Goal: Transaction & Acquisition: Purchase product/service

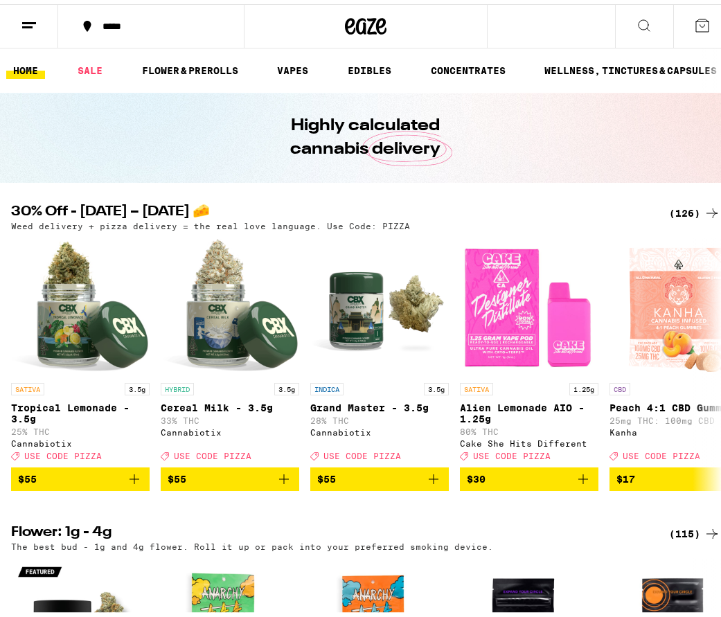
click at [580, 307] on img "Open page for Alien Lemonade AIO - 1.25g from Cake She Hits Different" at bounding box center [529, 302] width 138 height 138
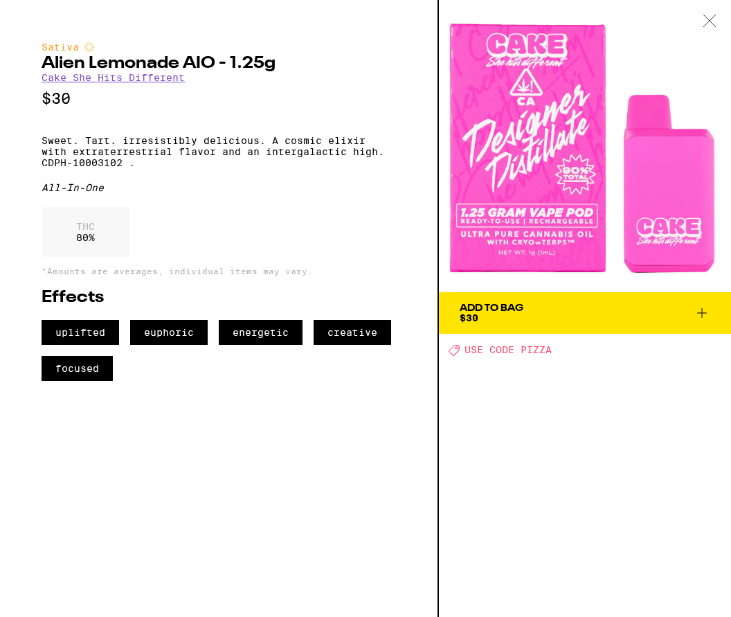
click at [710, 18] on icon at bounding box center [710, 21] width 14 height 12
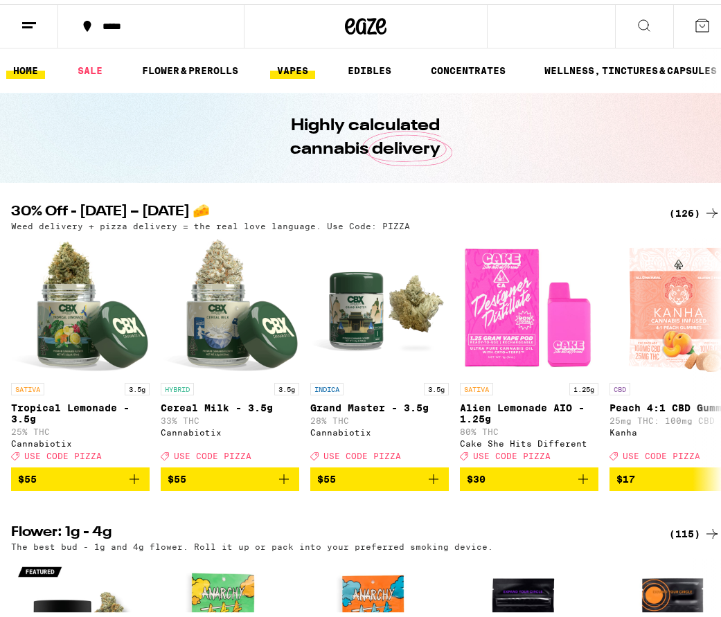
click at [304, 65] on link "VAPES" at bounding box center [292, 66] width 45 height 17
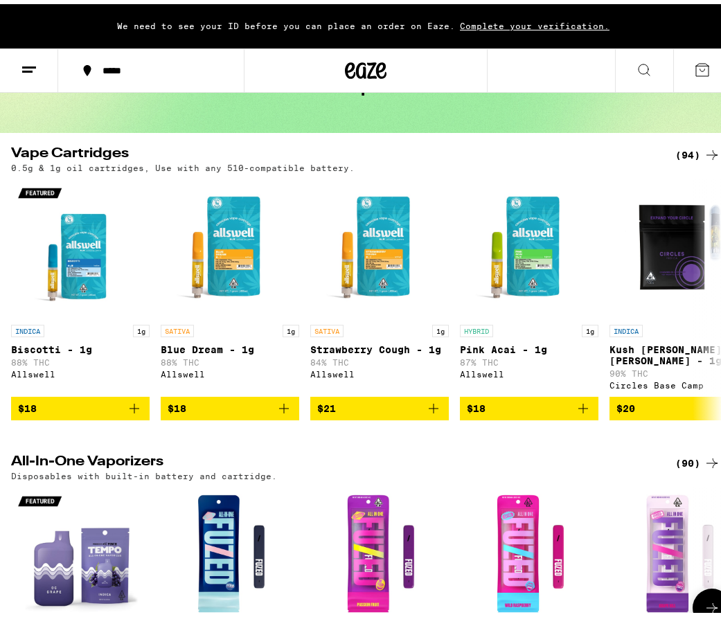
scroll to position [69, 0]
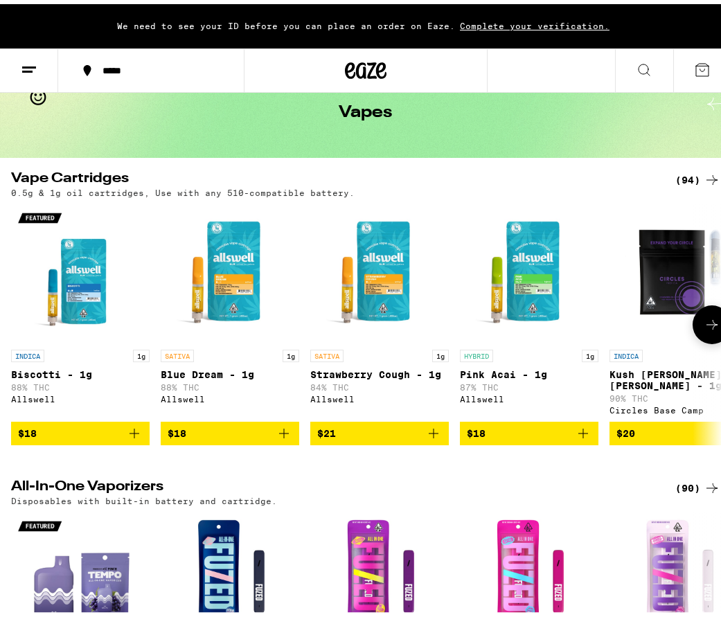
click at [663, 285] on img "Open page for Kush Berry Bliss - 1g from Circles Base Camp" at bounding box center [678, 269] width 138 height 138
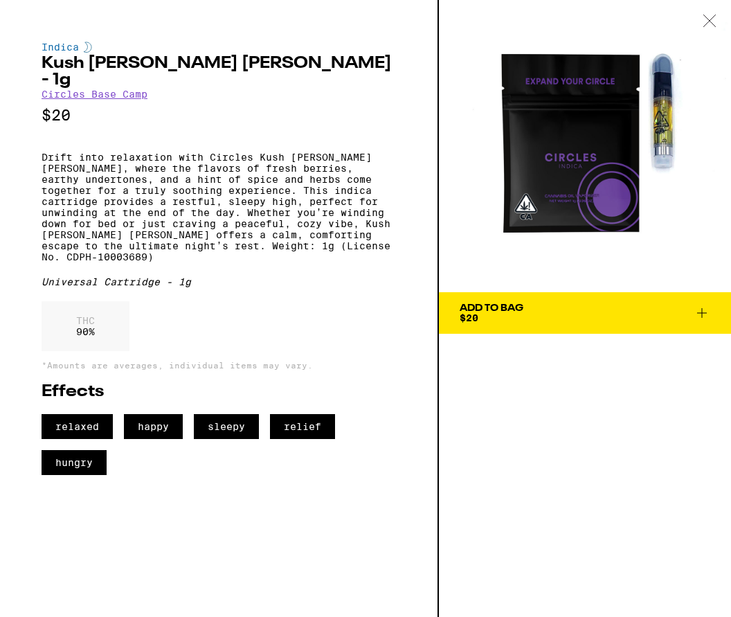
click at [703, 28] on div at bounding box center [709, 22] width 43 height 44
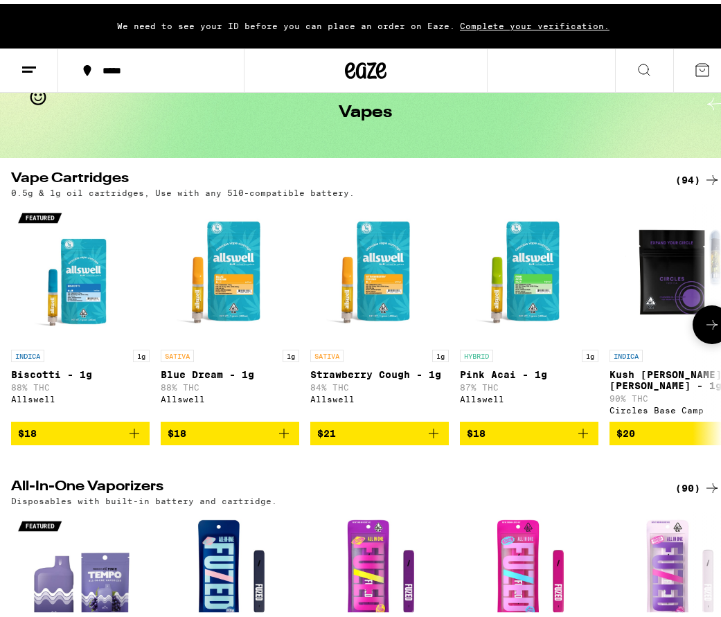
click at [393, 300] on img "Open page for Strawberry Cough - 1g from Allswell" at bounding box center [379, 269] width 138 height 138
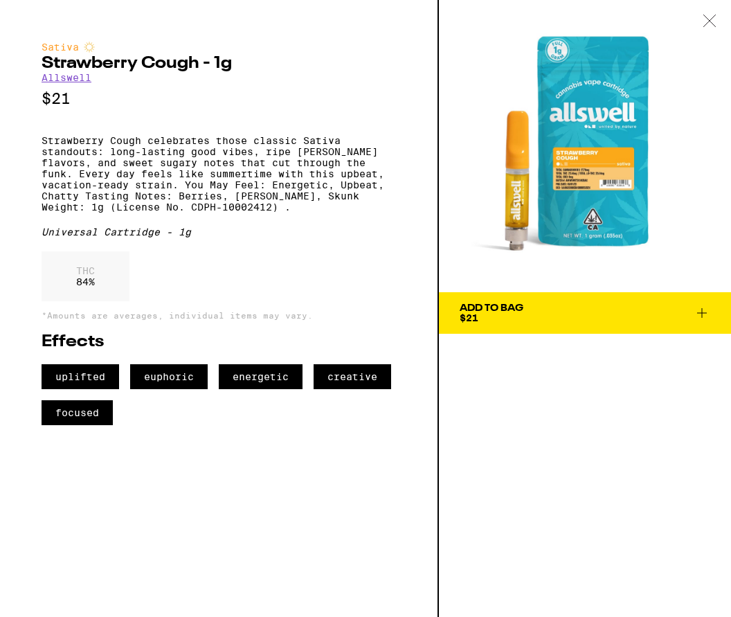
click at [569, 305] on span "Add To Bag $21" at bounding box center [585, 312] width 251 height 19
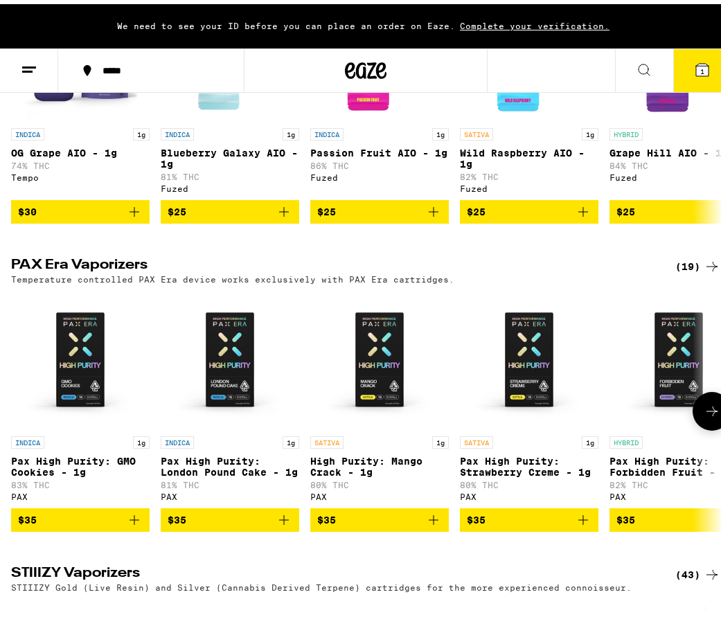
scroll to position [623, 0]
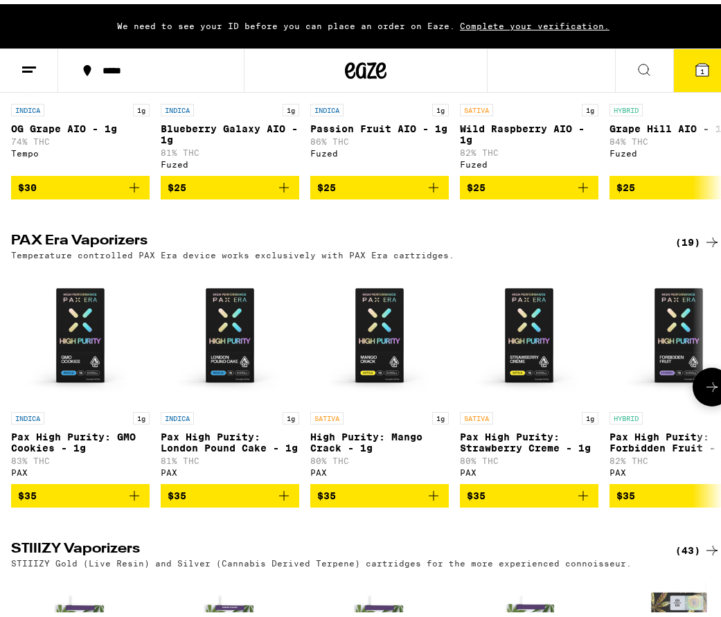
click at [248, 350] on img "Open page for Pax High Purity: London Pound Cake - 1g from PAX" at bounding box center [230, 331] width 138 height 138
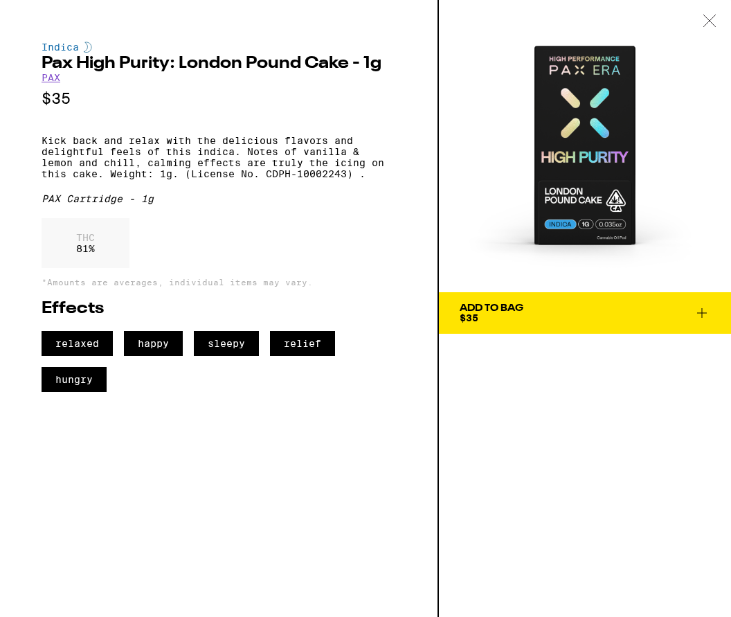
click at [472, 316] on span "$35" at bounding box center [469, 317] width 19 height 11
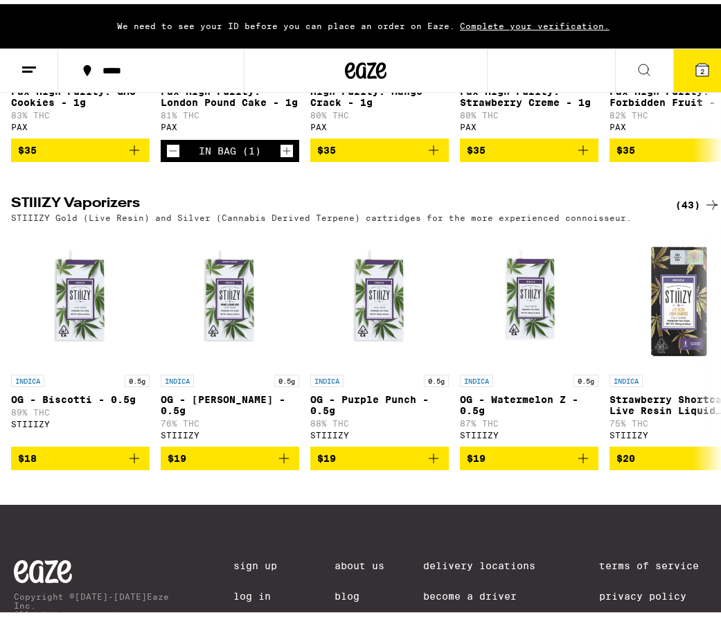
scroll to position [969, 0]
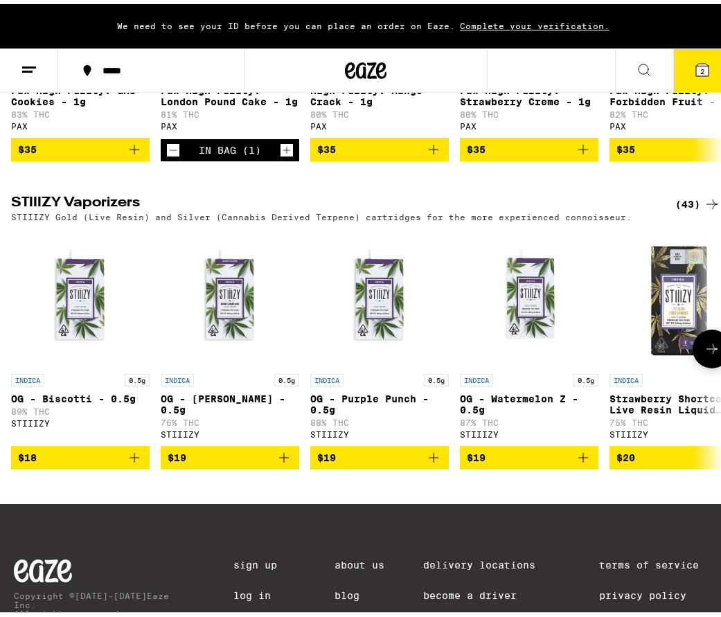
click at [520, 311] on img "Open page for OG - Watermelon Z - 0.5g from STIIIZY" at bounding box center [529, 293] width 138 height 138
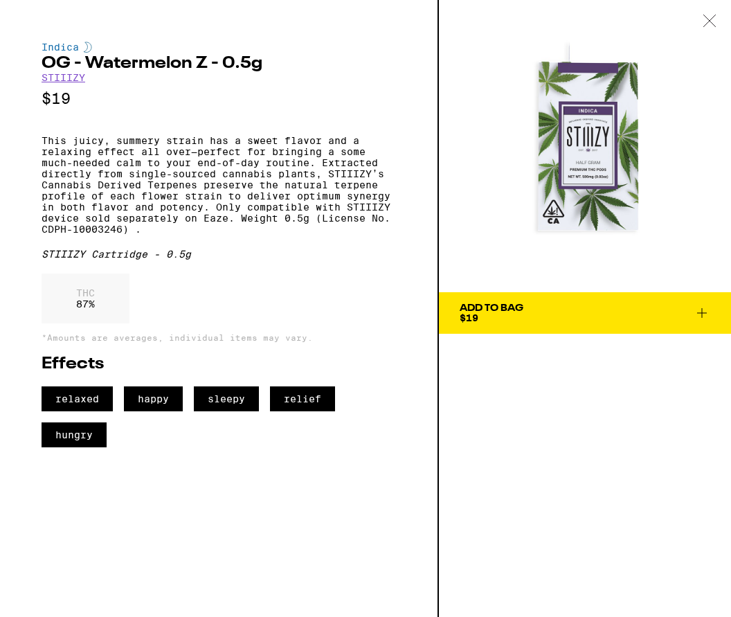
click at [520, 311] on div "Add To Bag" at bounding box center [492, 308] width 64 height 10
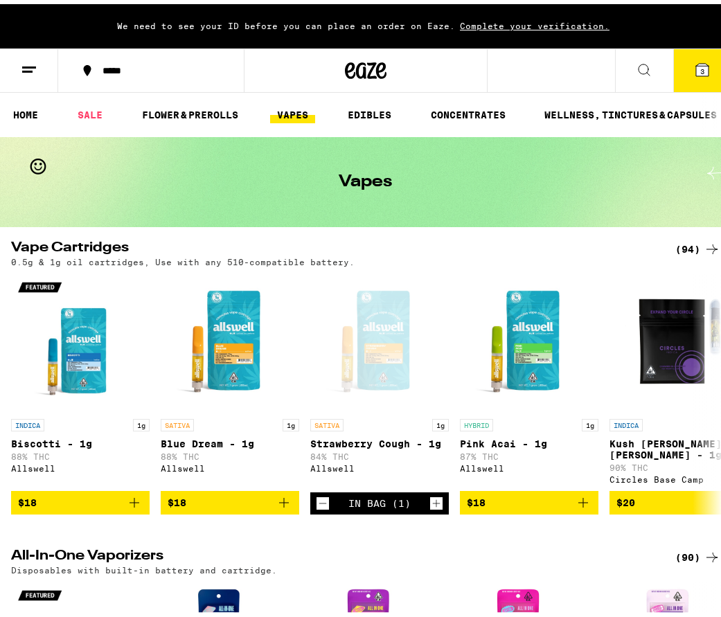
click at [697, 66] on icon at bounding box center [702, 66] width 12 height 12
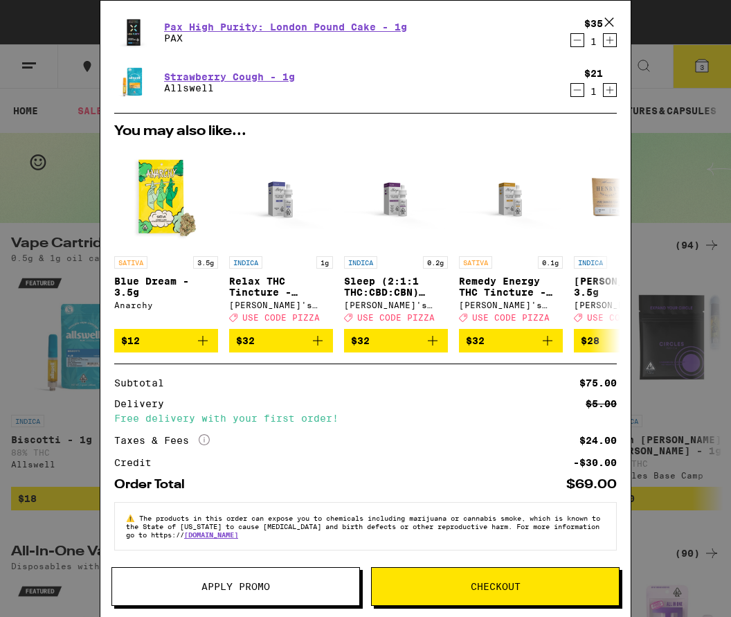
scroll to position [141, 0]
click at [334, 581] on button "Apply Promo" at bounding box center [235, 586] width 249 height 39
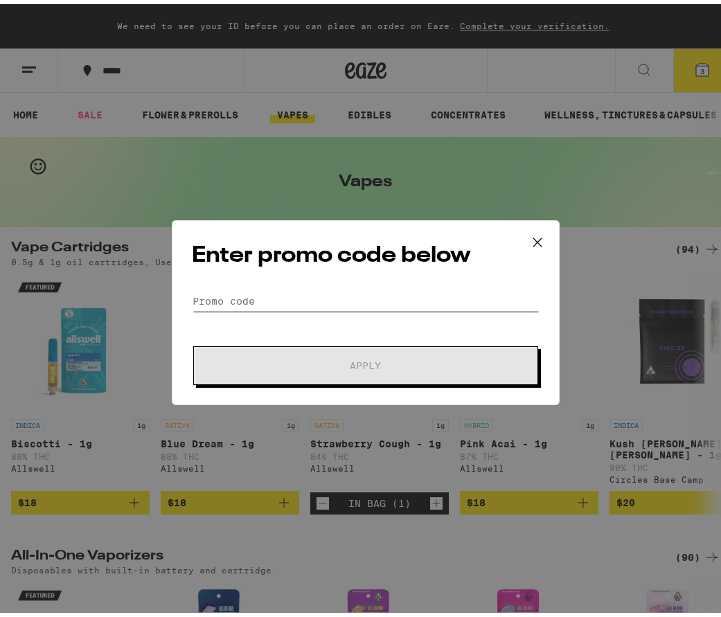
click at [263, 296] on input "Promo Code" at bounding box center [366, 297] width 348 height 21
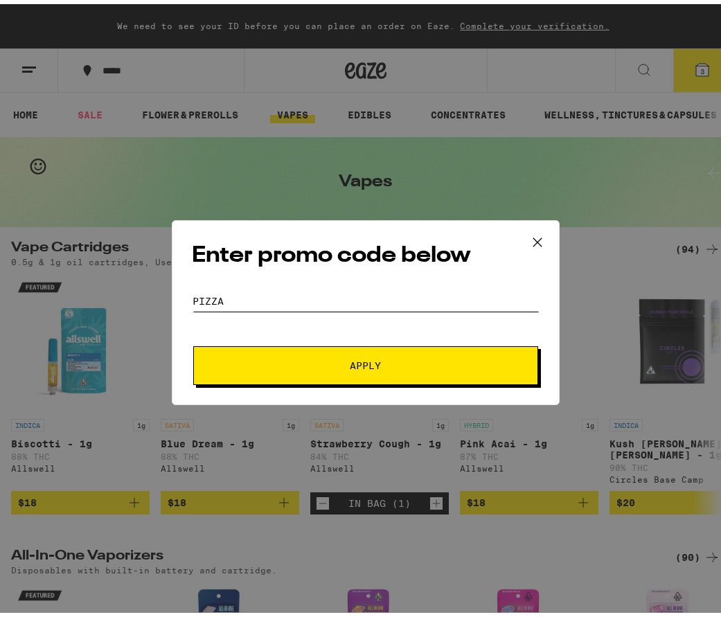
type input "pizza"
click at [311, 365] on span "Apply" at bounding box center [365, 362] width 249 height 10
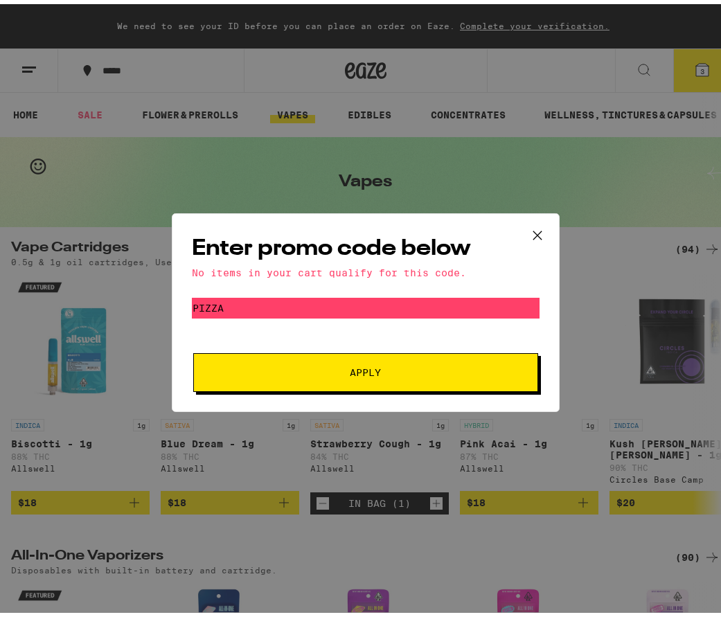
click at [534, 230] on icon at bounding box center [537, 231] width 21 height 21
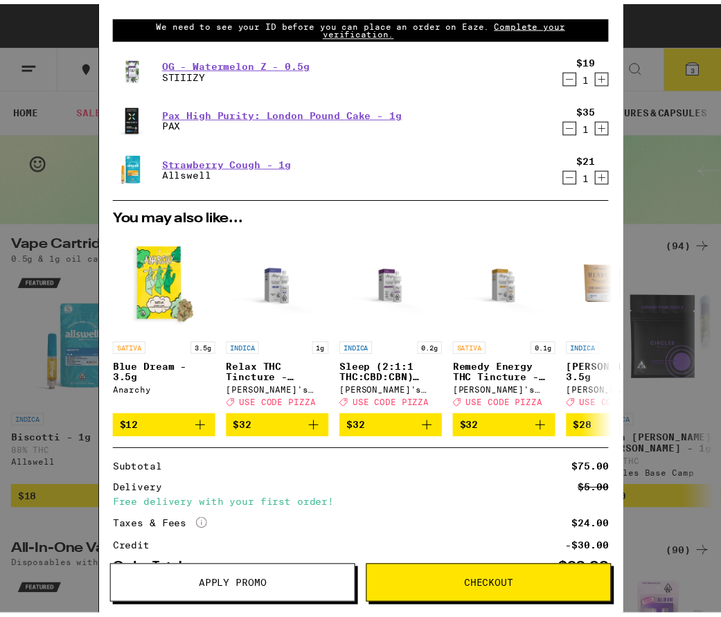
scroll to position [69, 0]
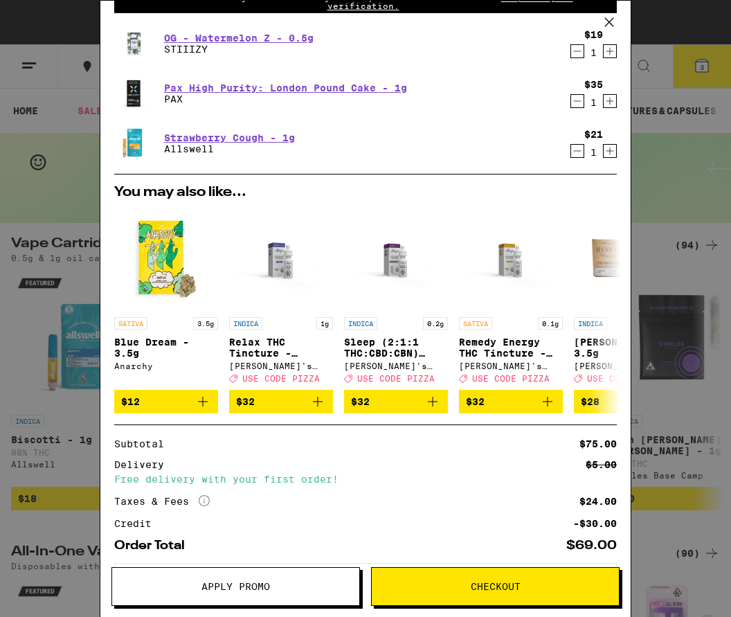
click at [465, 591] on span "Checkout" at bounding box center [495, 587] width 247 height 10
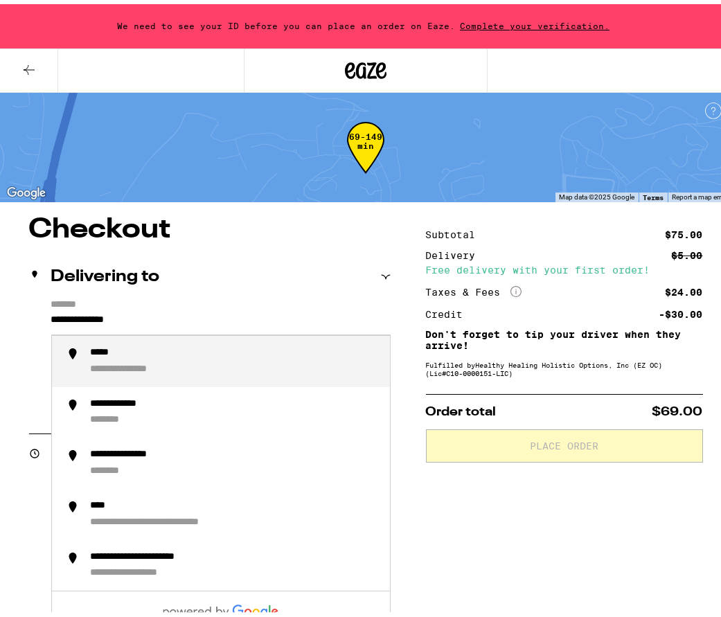
drag, startPoint x: 212, startPoint y: 323, endPoint x: 19, endPoint y: 298, distance: 194.1
click at [19, 298] on div "**********" at bounding box center [365, 616] width 731 height 809
click at [153, 359] on div "**********" at bounding box center [235, 357] width 288 height 29
type input "**********"
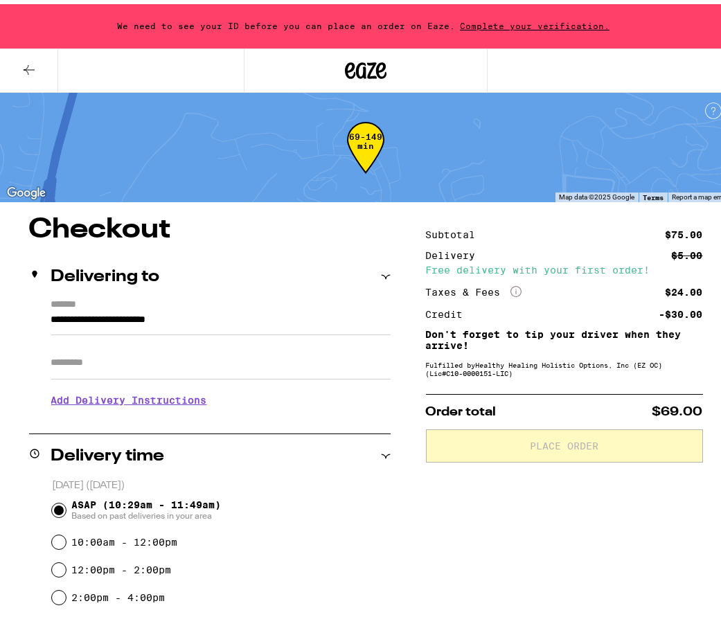
click at [149, 359] on input "Apt/Suite" at bounding box center [220, 358] width 339 height 33
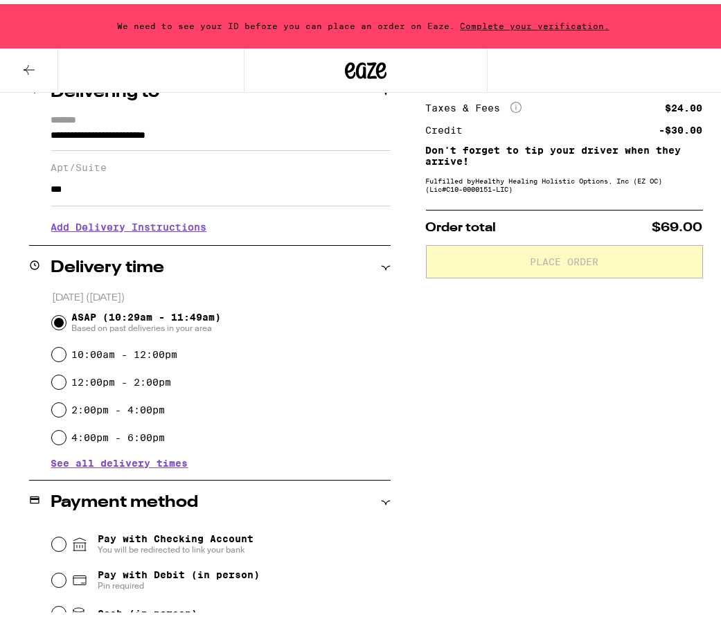
scroll to position [209, 0]
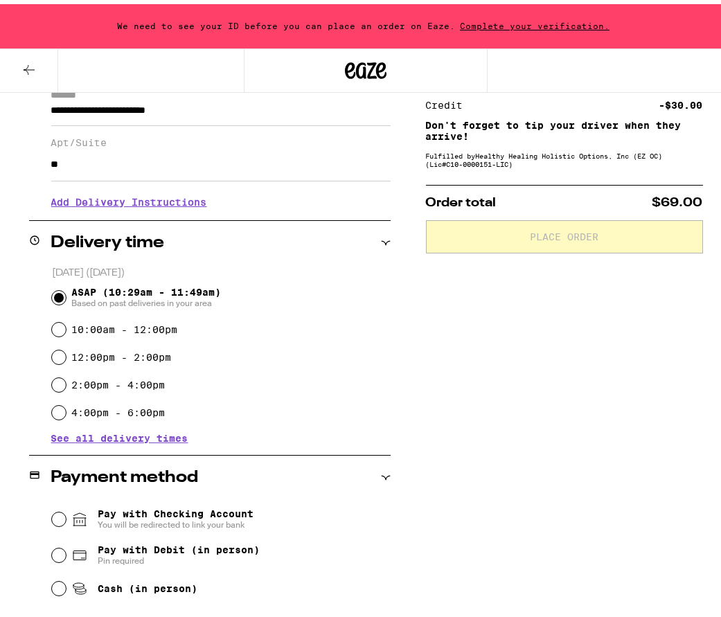
type input "*"
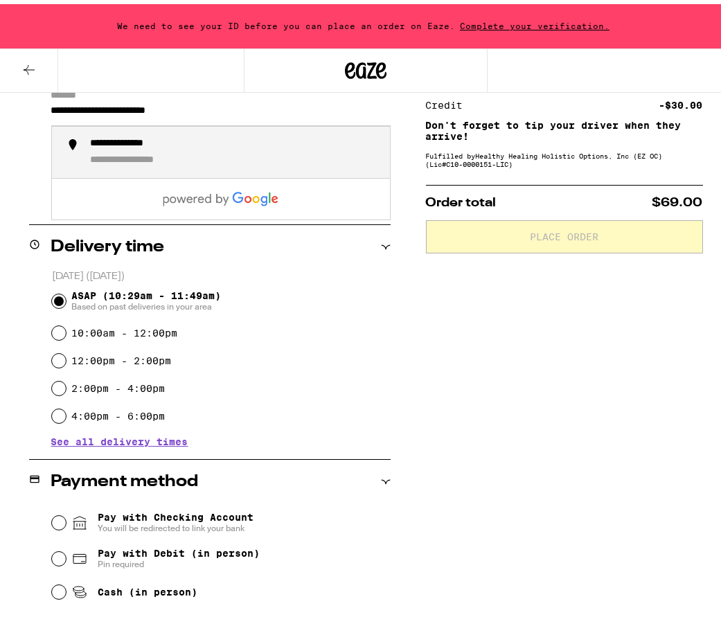
drag, startPoint x: 246, startPoint y: 117, endPoint x: 3, endPoint y: 109, distance: 243.8
click at [3, 109] on div "**********" at bounding box center [365, 407] width 731 height 809
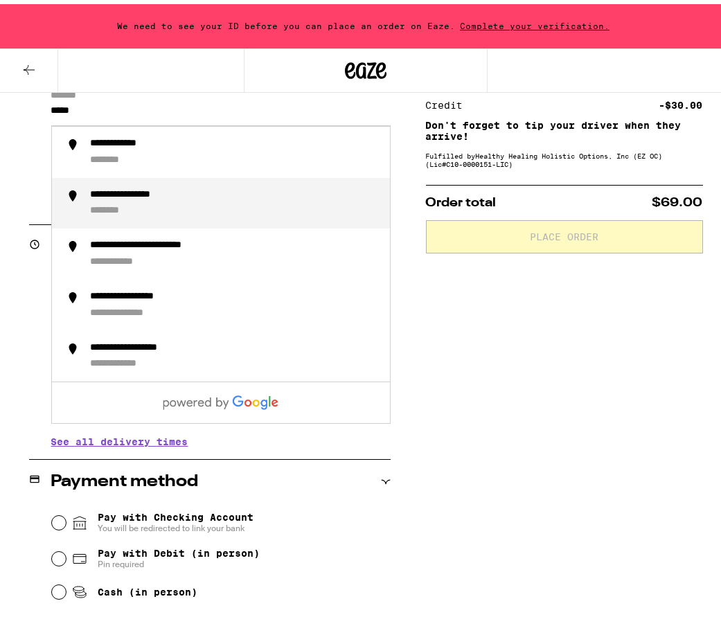
click at [130, 206] on div "********" at bounding box center [116, 207] width 50 height 12
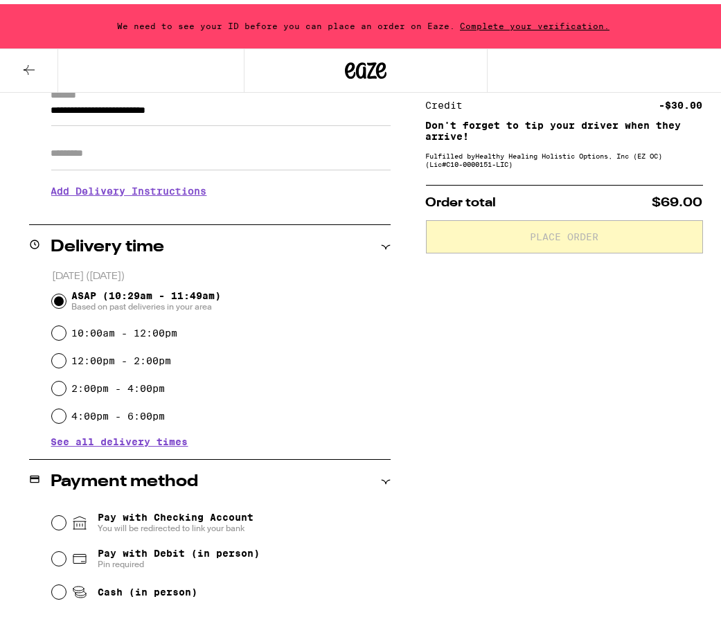
type input "**********"
click at [52, 387] on input "2:00pm - 4:00pm" at bounding box center [59, 384] width 14 height 14
radio input "true"
click at [134, 147] on input "Apt/Suite" at bounding box center [220, 149] width 339 height 33
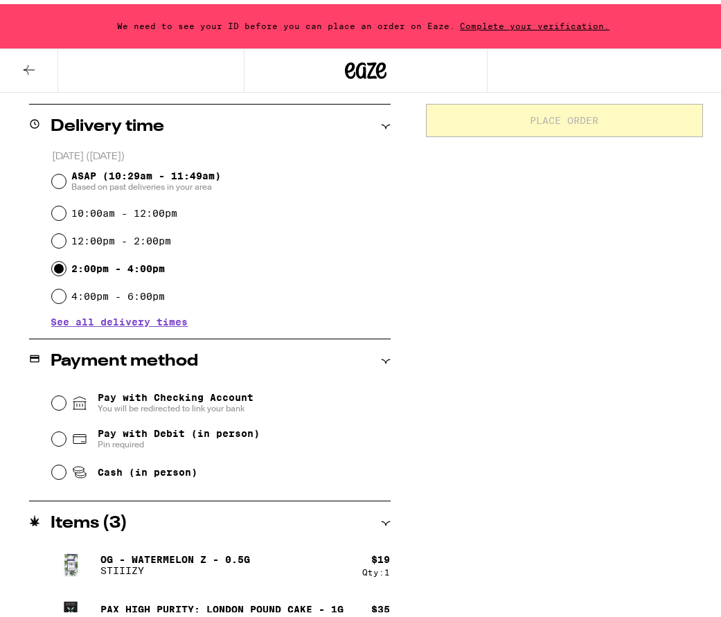
scroll to position [348, 0]
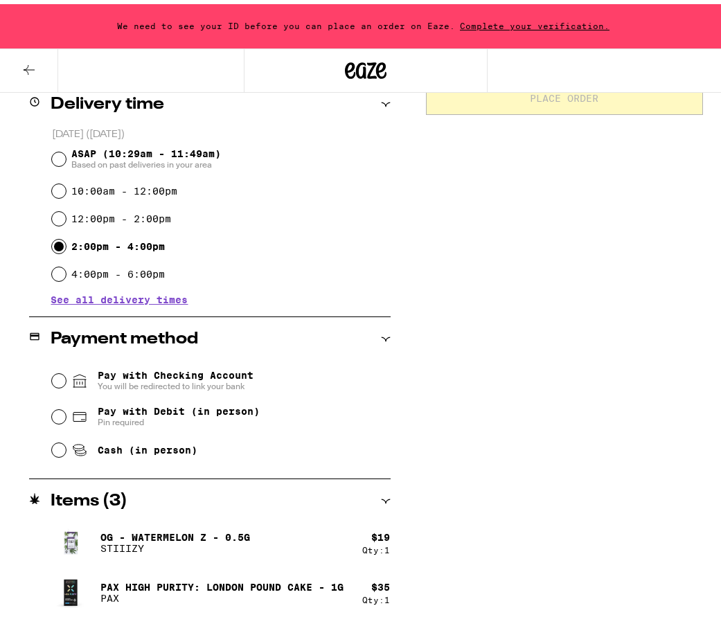
type input "*******"
click at [55, 384] on input "Pay with Checking Account You will be redirected to link your bank" at bounding box center [59, 377] width 14 height 14
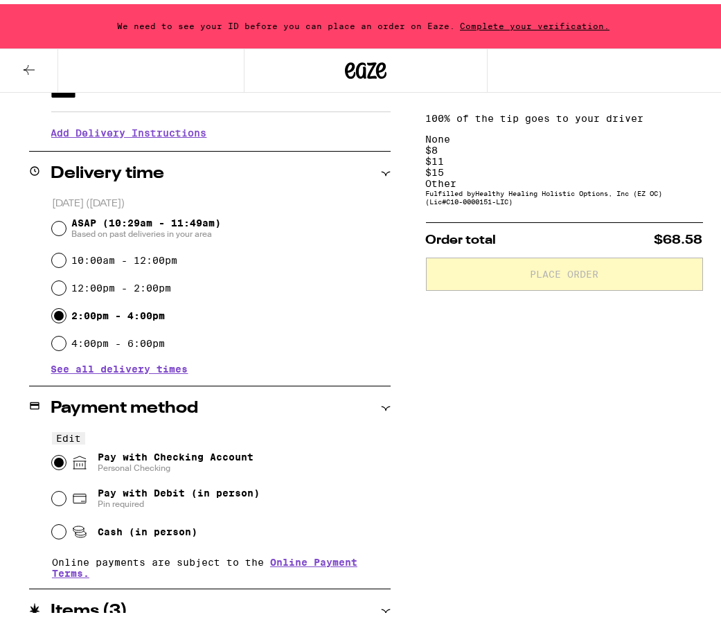
scroll to position [209, 0]
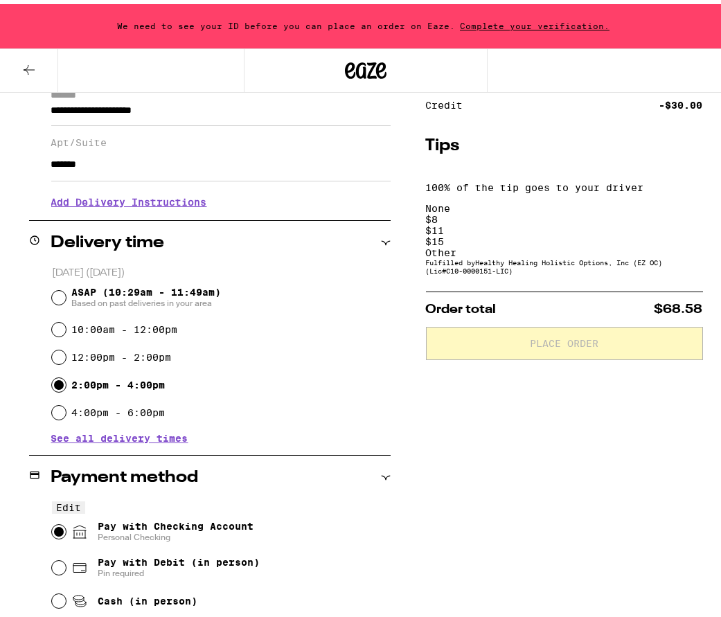
click at [508, 210] on div "$ 8" at bounding box center [564, 215] width 277 height 11
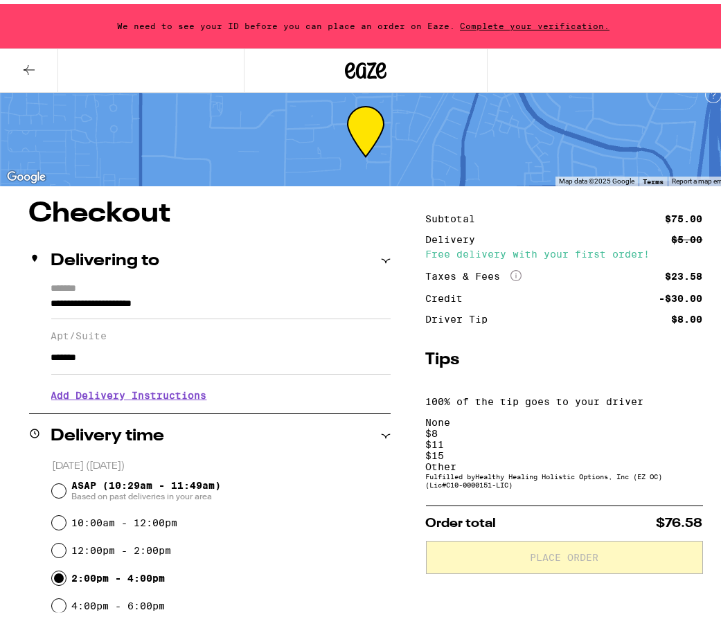
scroll to position [0, 0]
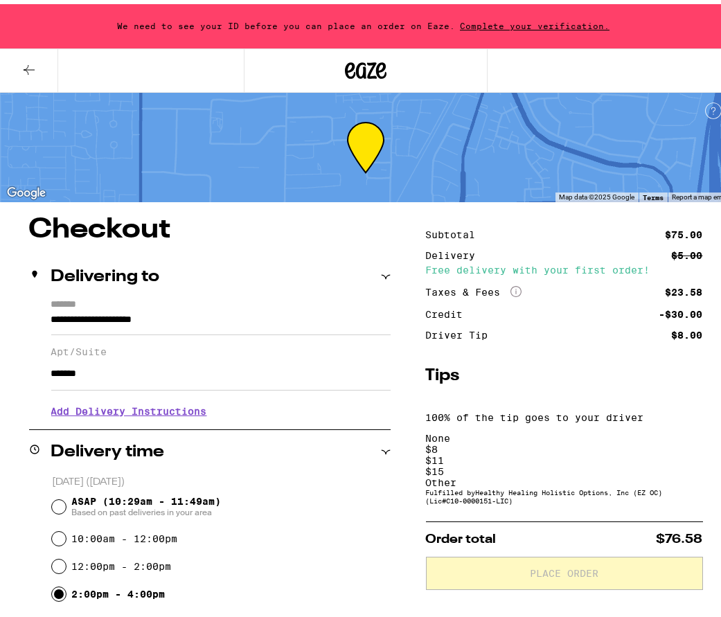
click at [661, 473] on div "Other" at bounding box center [564, 478] width 277 height 11
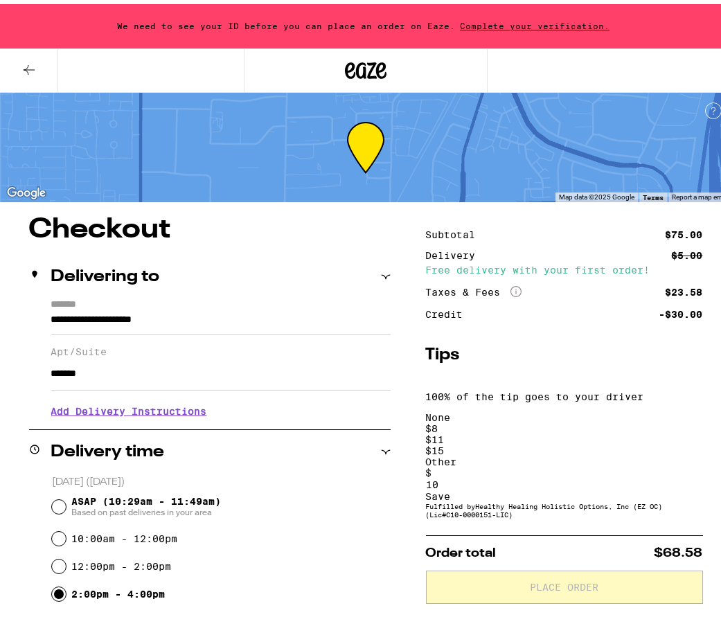
type input "10"
click at [678, 487] on div "Save" at bounding box center [564, 492] width 277 height 11
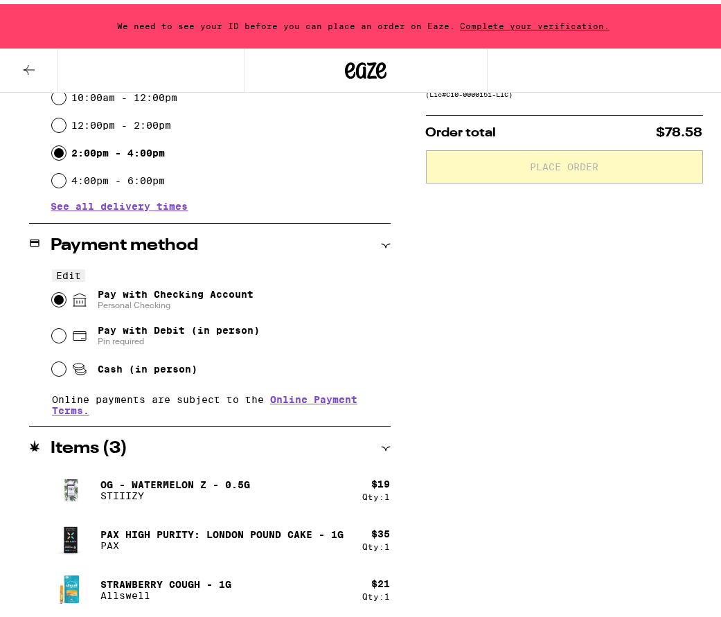
scroll to position [461, 0]
click at [324, 390] on link "Online Payment Terms." at bounding box center [204, 401] width 305 height 22
click at [384, 446] on icon at bounding box center [386, 445] width 10 height 10
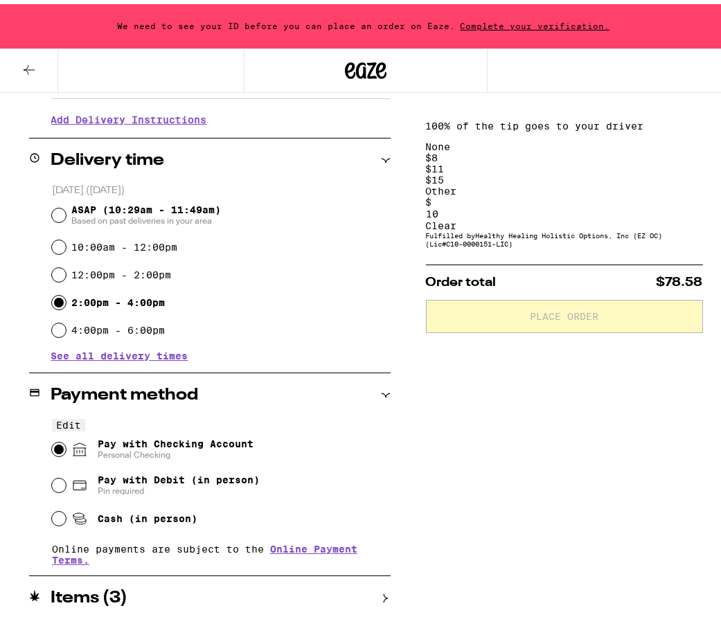
scroll to position [312, 0]
click at [379, 394] on div "Payment method" at bounding box center [209, 391] width 361 height 17
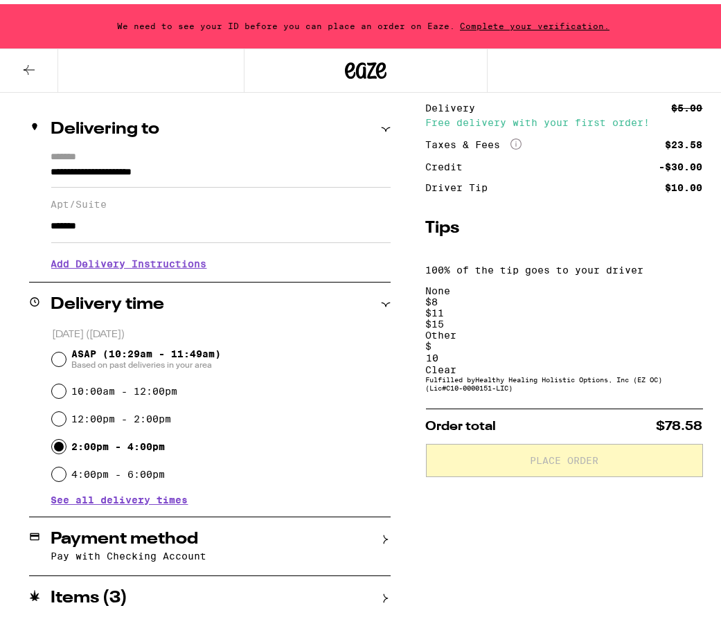
scroll to position [165, 0]
click at [382, 303] on icon at bounding box center [386, 301] width 10 height 10
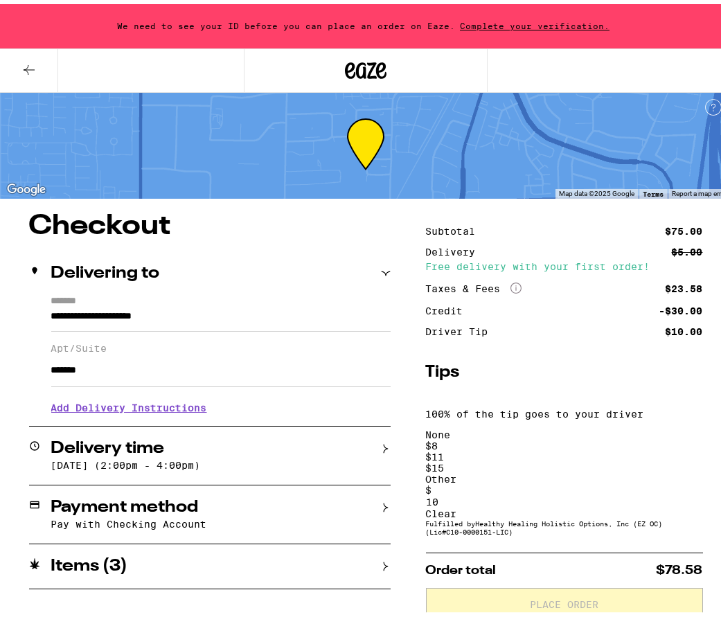
scroll to position [0, 0]
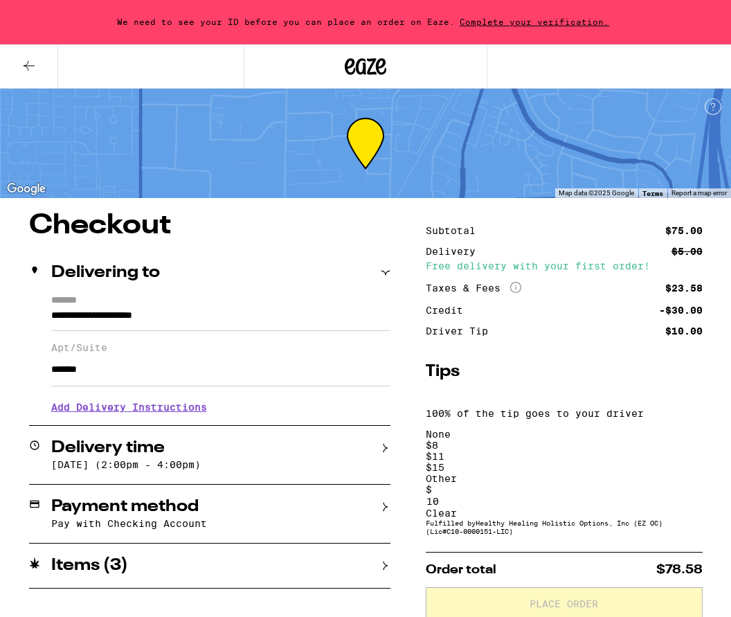
click at [385, 282] on div "Delivering to" at bounding box center [209, 273] width 361 height 44
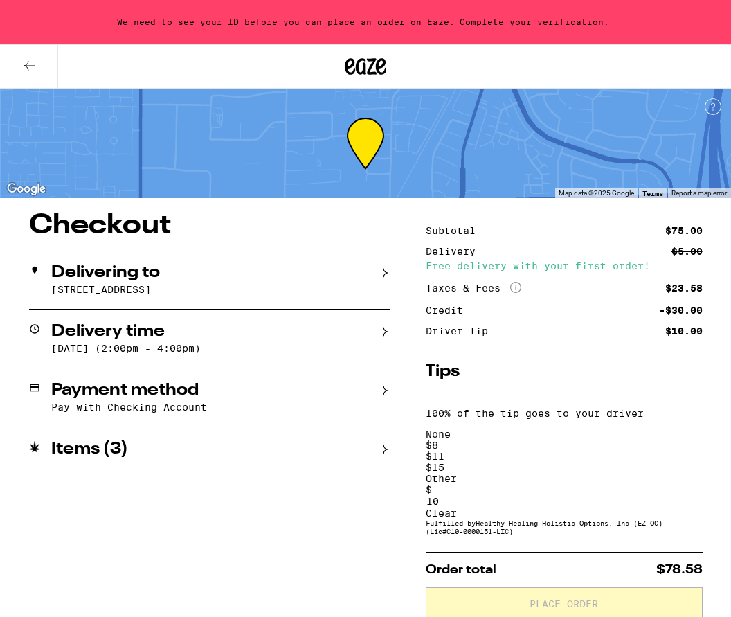
click at [383, 393] on icon at bounding box center [386, 391] width 10 height 10
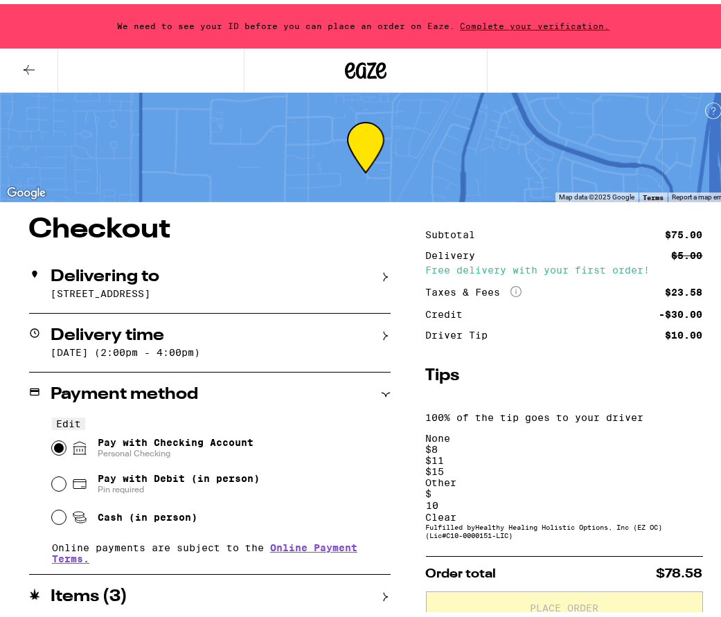
click at [228, 433] on span "Pay with Checking Account Personal Checking" at bounding box center [176, 444] width 156 height 22
click at [66, 437] on input "Pay with Checking Account Personal Checking" at bounding box center [59, 444] width 14 height 14
click at [546, 23] on span "Complete your verification." at bounding box center [534, 21] width 159 height 9
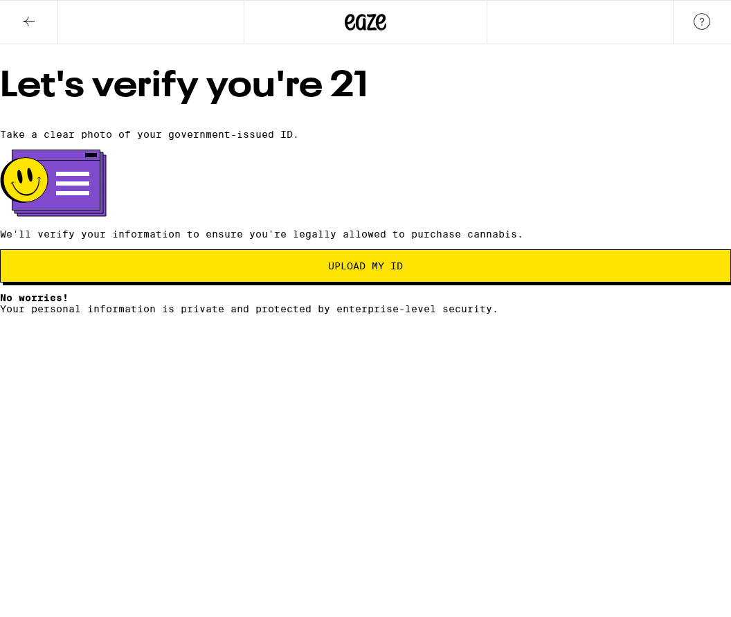
click at [410, 271] on span "Upload my ID" at bounding box center [366, 266] width 708 height 10
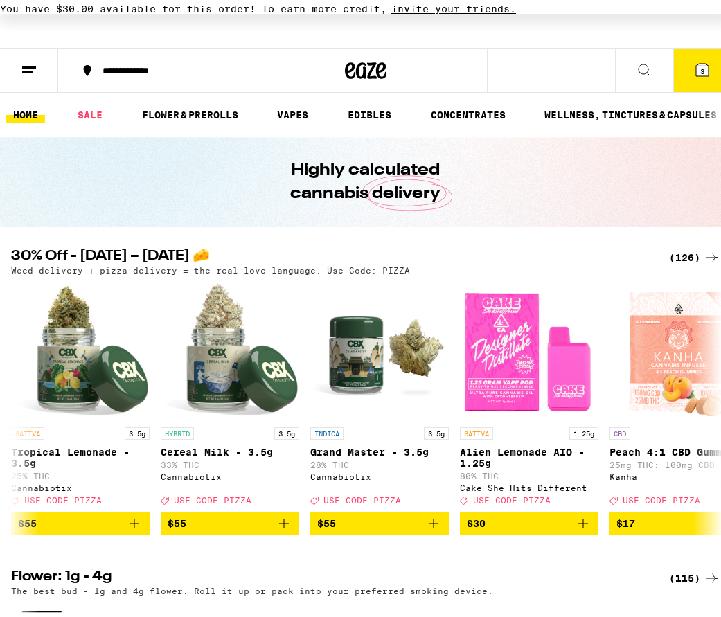
click at [699, 78] on button "3" at bounding box center [702, 66] width 58 height 43
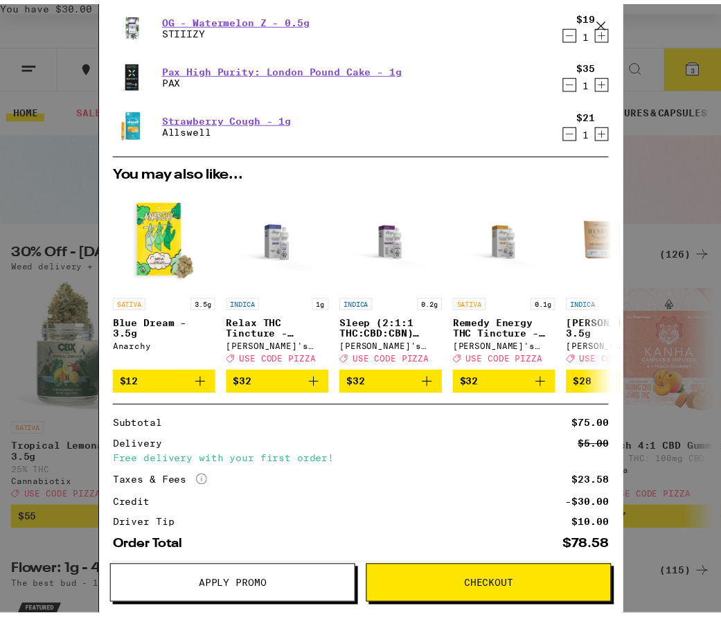
scroll to position [138, 0]
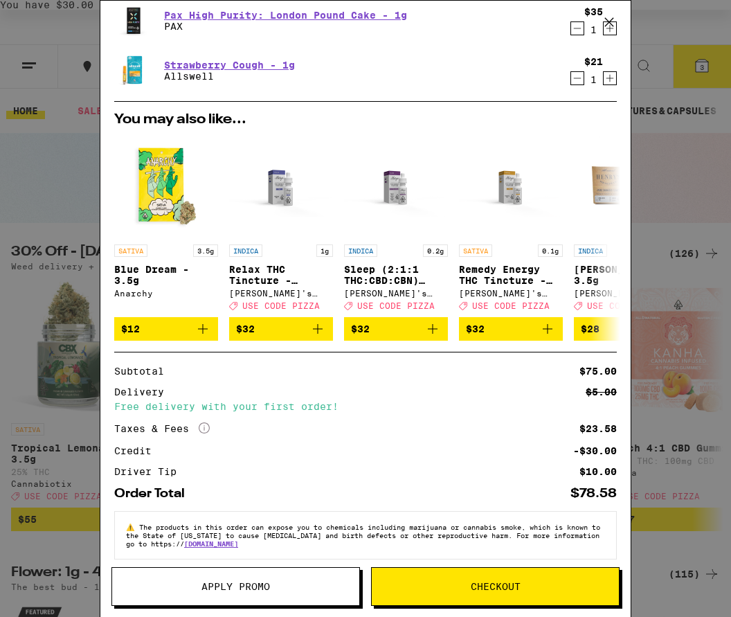
click at [442, 586] on span "Checkout" at bounding box center [495, 587] width 247 height 10
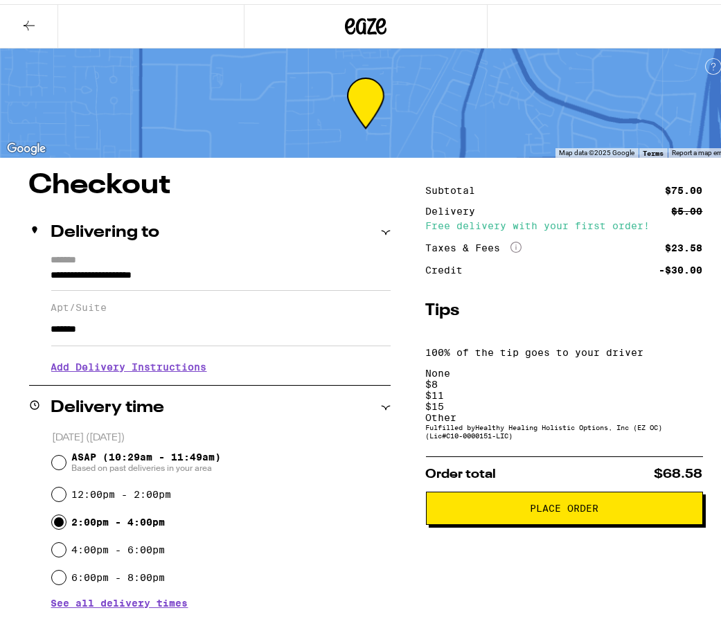
click at [661, 408] on div "Other" at bounding box center [564, 413] width 277 height 11
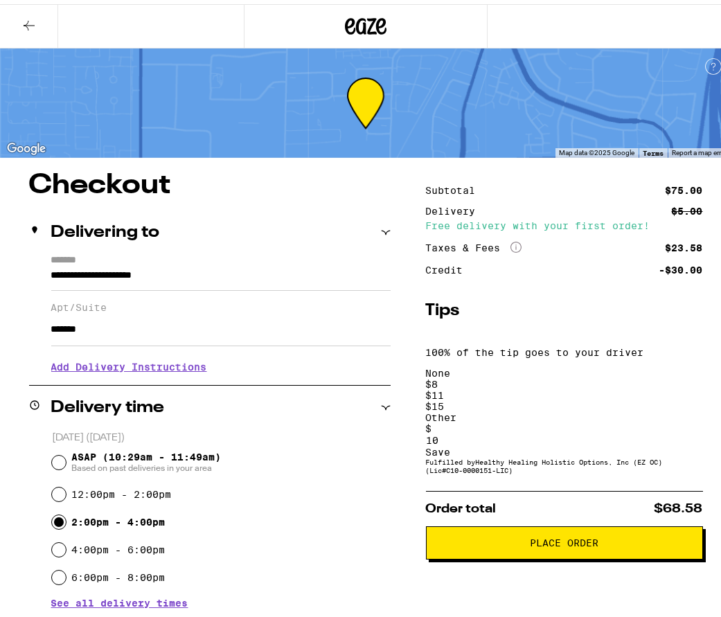
type input "10"
click at [678, 442] on div "Save" at bounding box center [564, 447] width 277 height 11
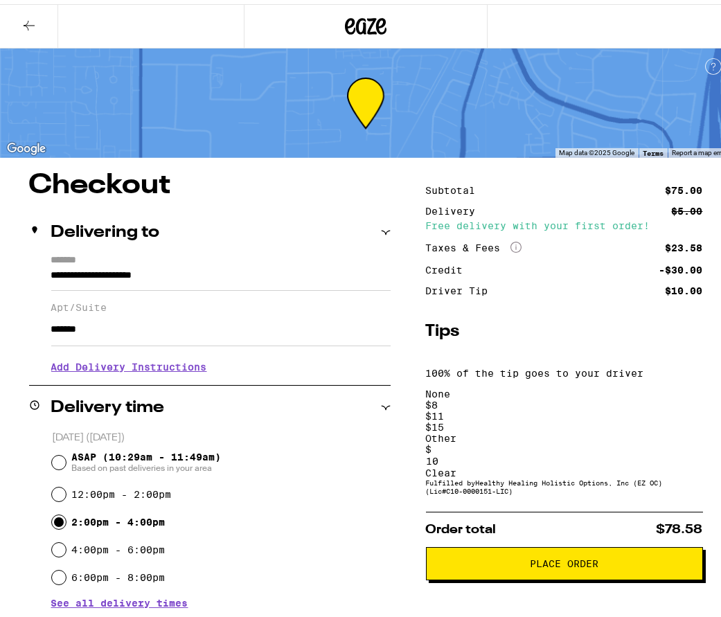
click at [535, 555] on span "Place Order" at bounding box center [564, 560] width 69 height 10
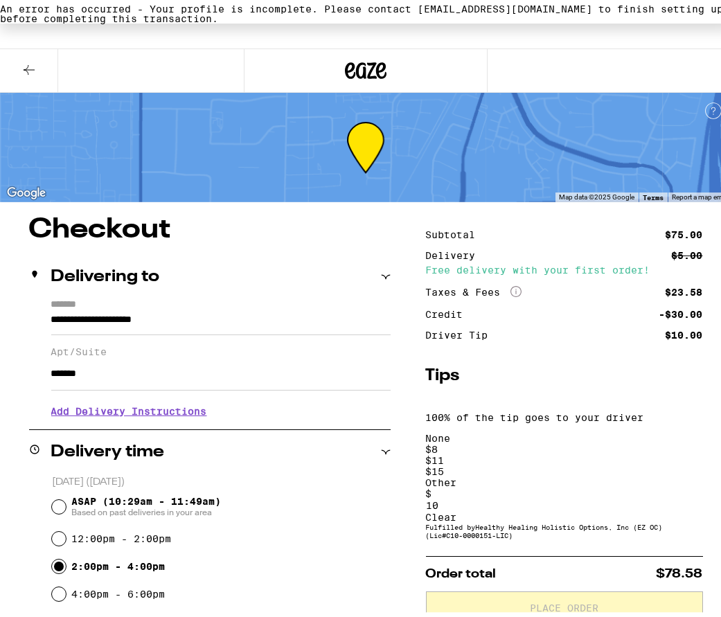
click at [225, 19] on div "An error has occurred - Your profile is incomplete. Please contact [EMAIL_ADDRE…" at bounding box center [365, 9] width 731 height 19
